Goal: Information Seeking & Learning: Stay updated

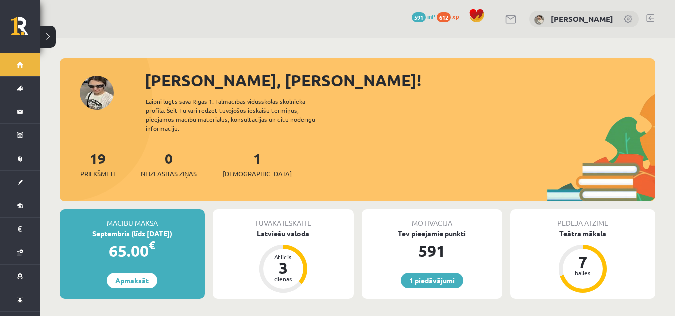
scroll to position [847, 0]
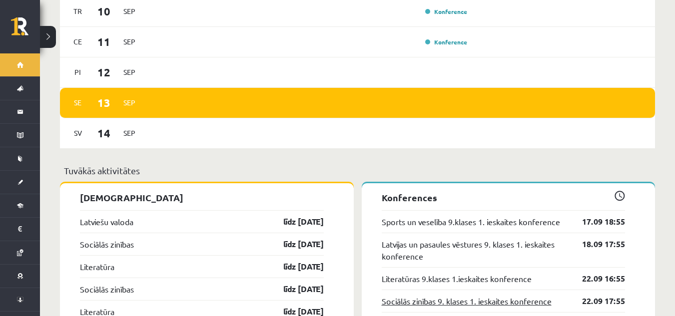
click at [481, 299] on link "Sociālās zinības 9. klases 1. ieskaites konference" at bounding box center [466, 301] width 170 height 12
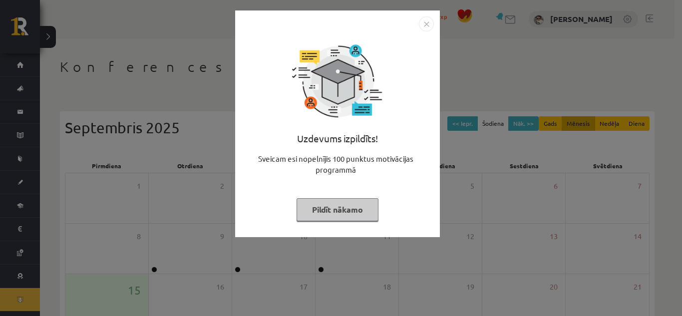
drag, startPoint x: 354, startPoint y: 212, endPoint x: 342, endPoint y: 204, distance: 15.1
click at [352, 212] on button "Pildīt nākamo" at bounding box center [338, 209] width 82 height 23
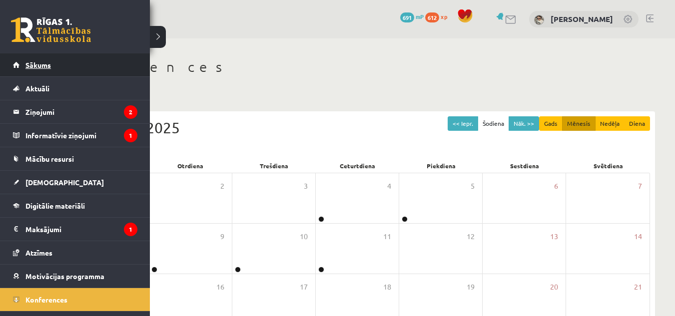
click at [13, 65] on link "Sākums" at bounding box center [75, 64] width 124 height 23
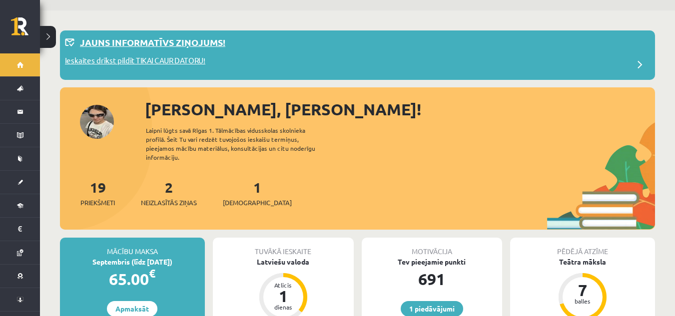
scroll to position [50, 0]
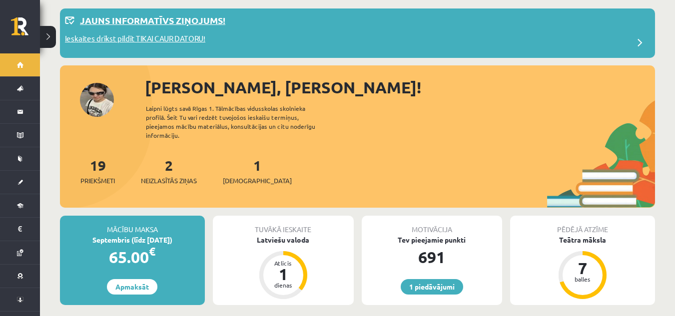
click at [146, 22] on p "Jauns informatīvs ziņojums!" at bounding box center [152, 19] width 145 height 13
